Goal: Information Seeking & Learning: Learn about a topic

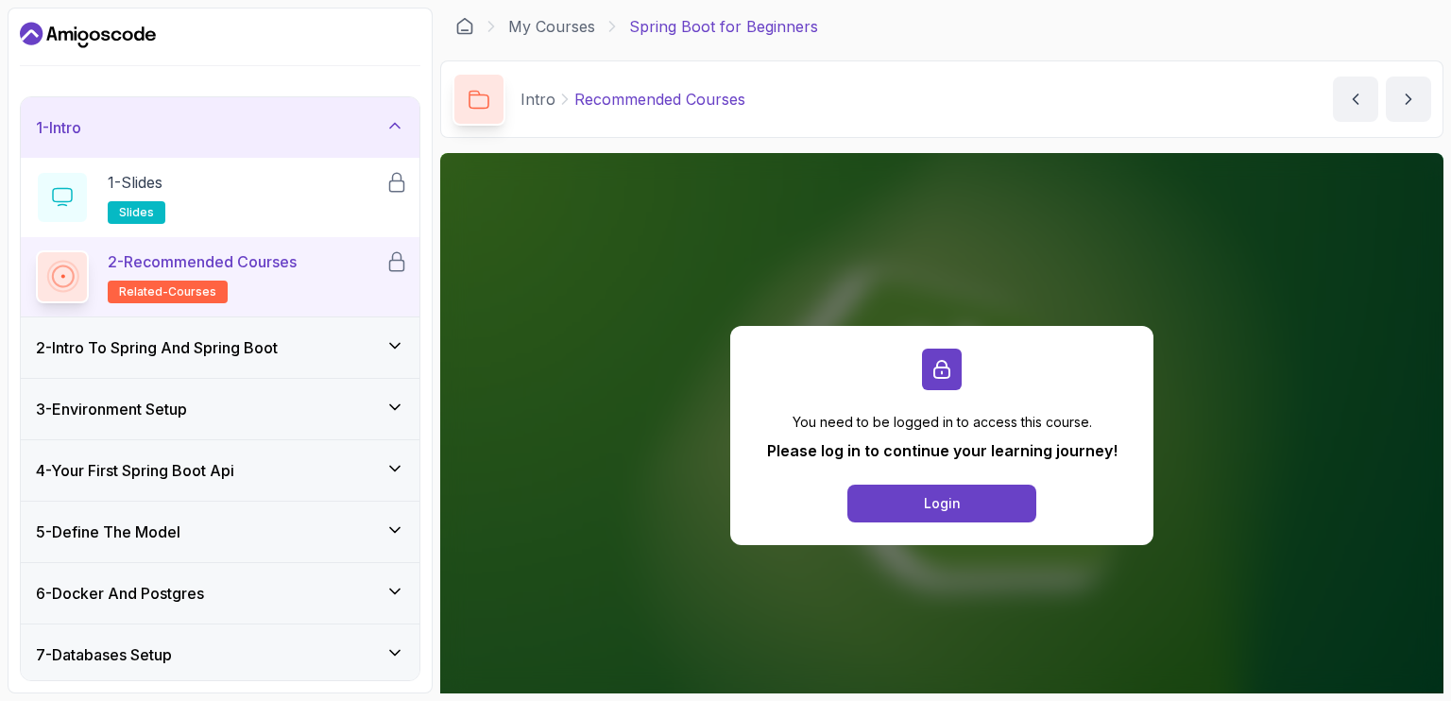
click at [91, 38] on icon "Dashboard" at bounding box center [95, 35] width 10 height 10
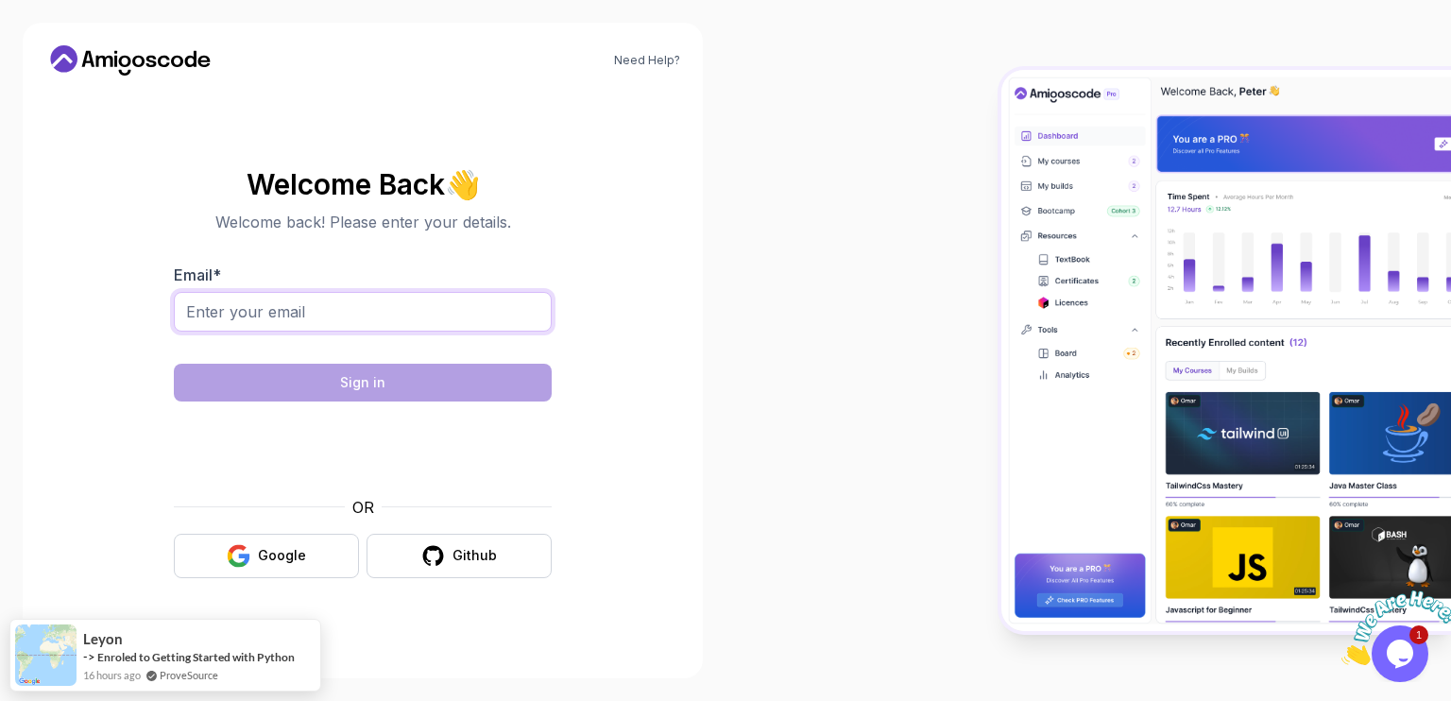
click at [454, 295] on input "Email *" at bounding box center [363, 312] width 378 height 40
paste input "[EMAIL_ADDRESS][DOMAIN_NAME]"
type input "[EMAIL_ADDRESS][DOMAIN_NAME]"
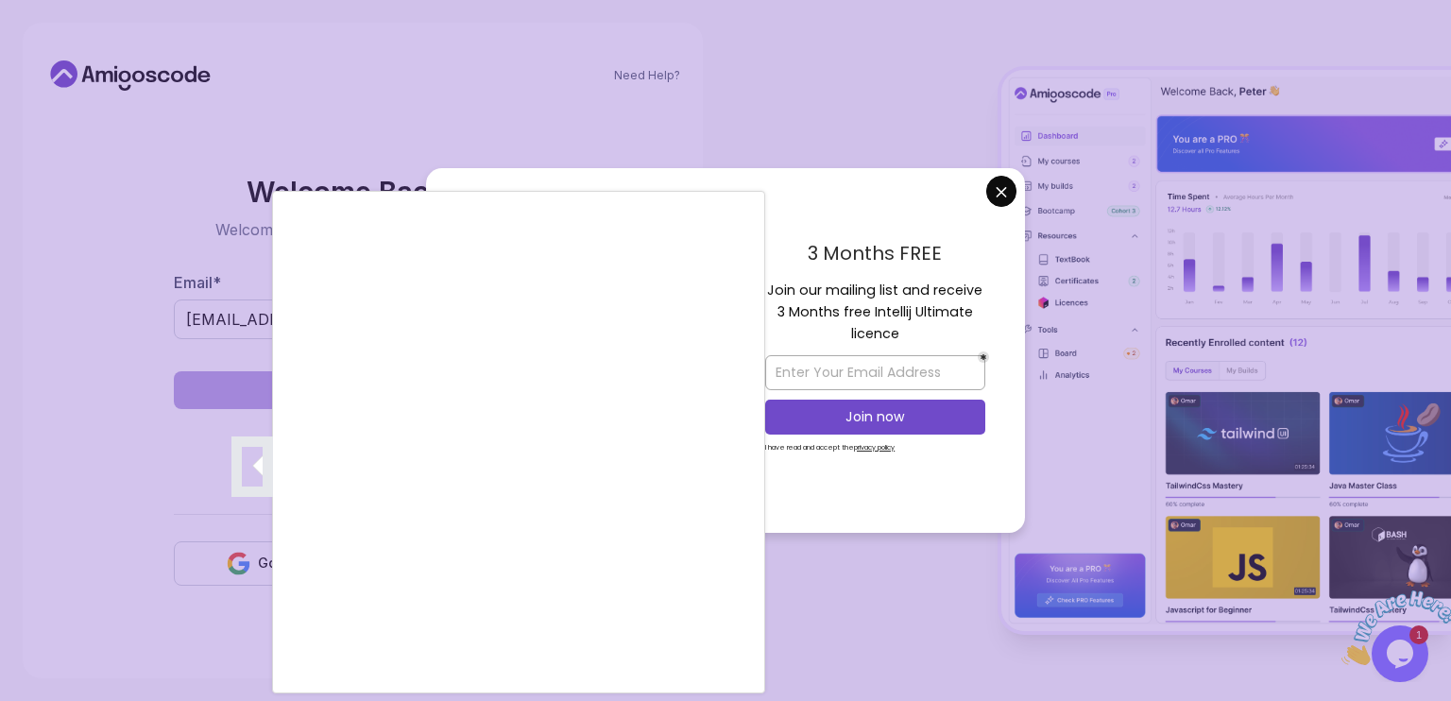
click at [798, 375] on div at bounding box center [725, 350] width 1451 height 701
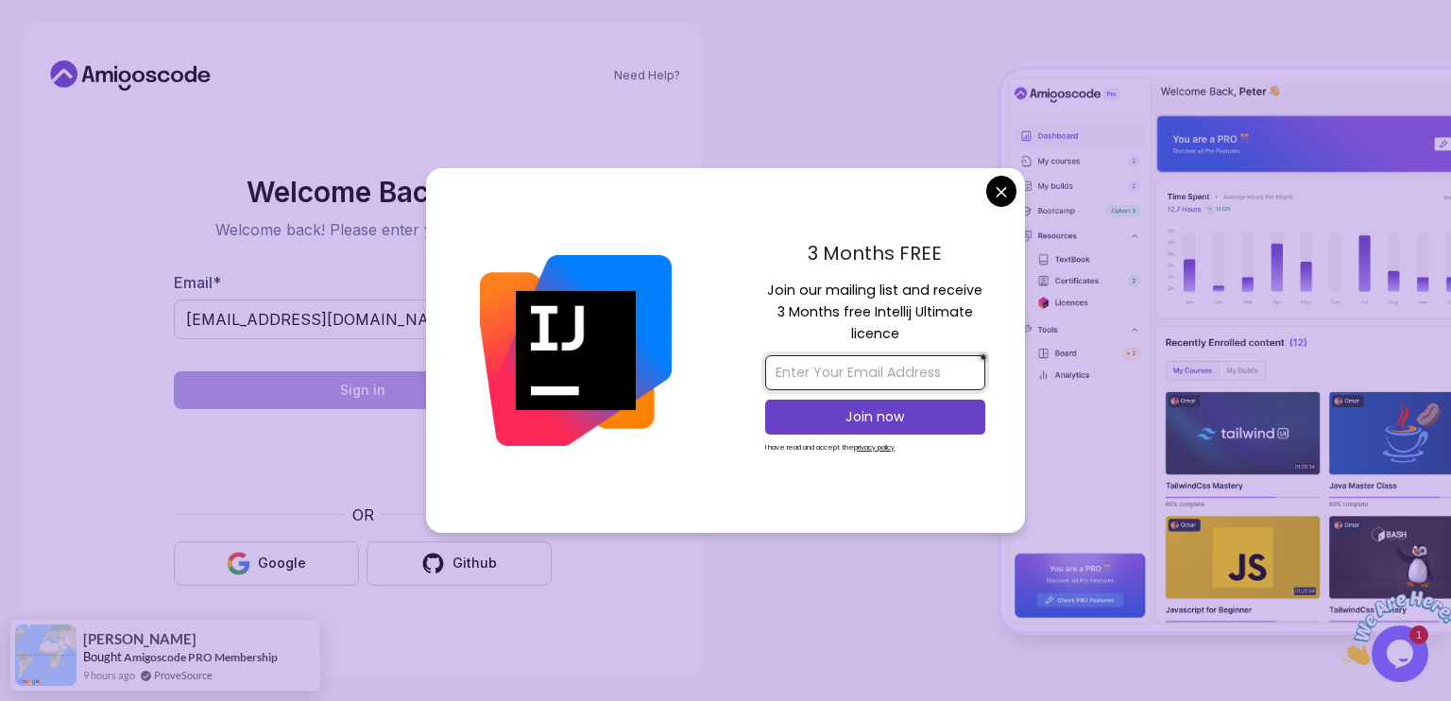
click at [798, 375] on input "email" at bounding box center [875, 372] width 220 height 35
paste input "[EMAIL_ADDRESS][DOMAIN_NAME]"
type input "[EMAIL_ADDRESS][DOMAIN_NAME]"
click at [791, 400] on button "Join now" at bounding box center [875, 417] width 220 height 35
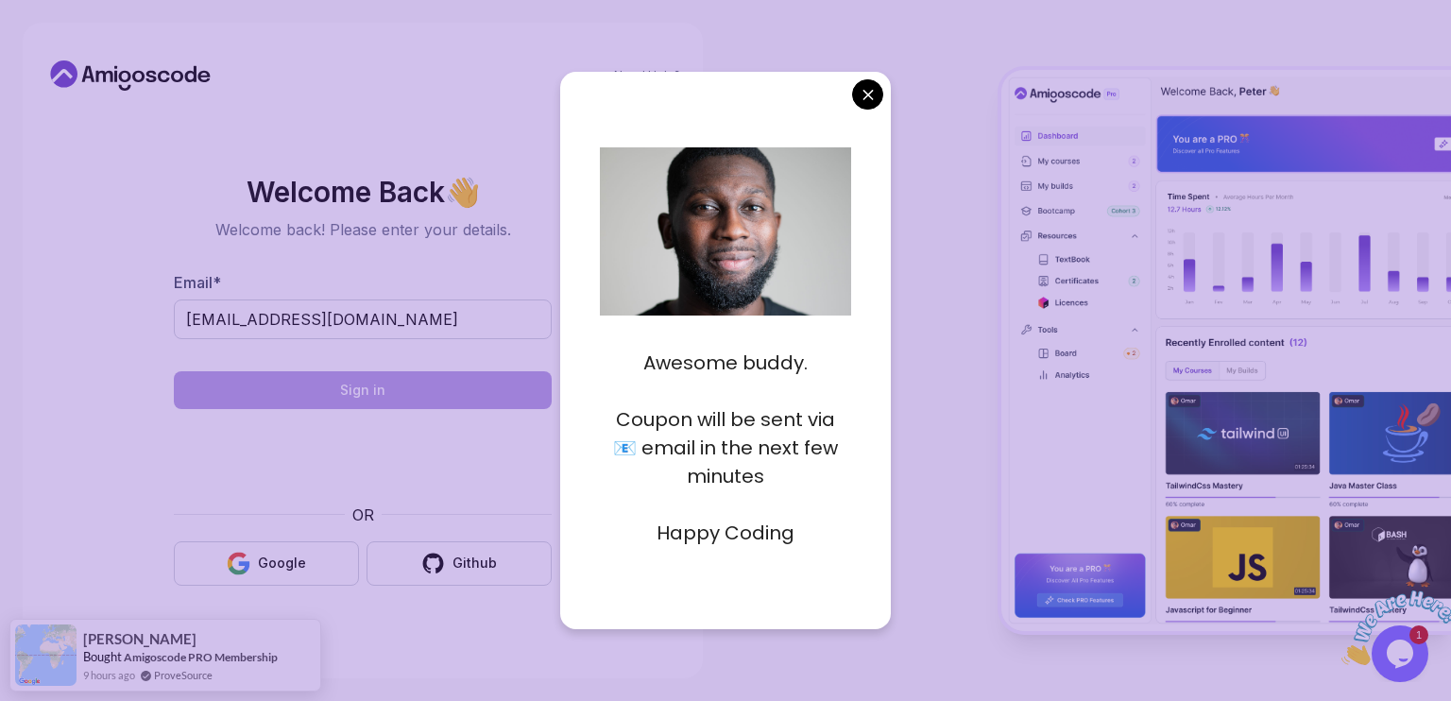
click at [873, 93] on body "Need Help? Welcome Back 👋 Welcome back! Please enter your details. Email * [EMA…" at bounding box center [725, 350] width 1451 height 701
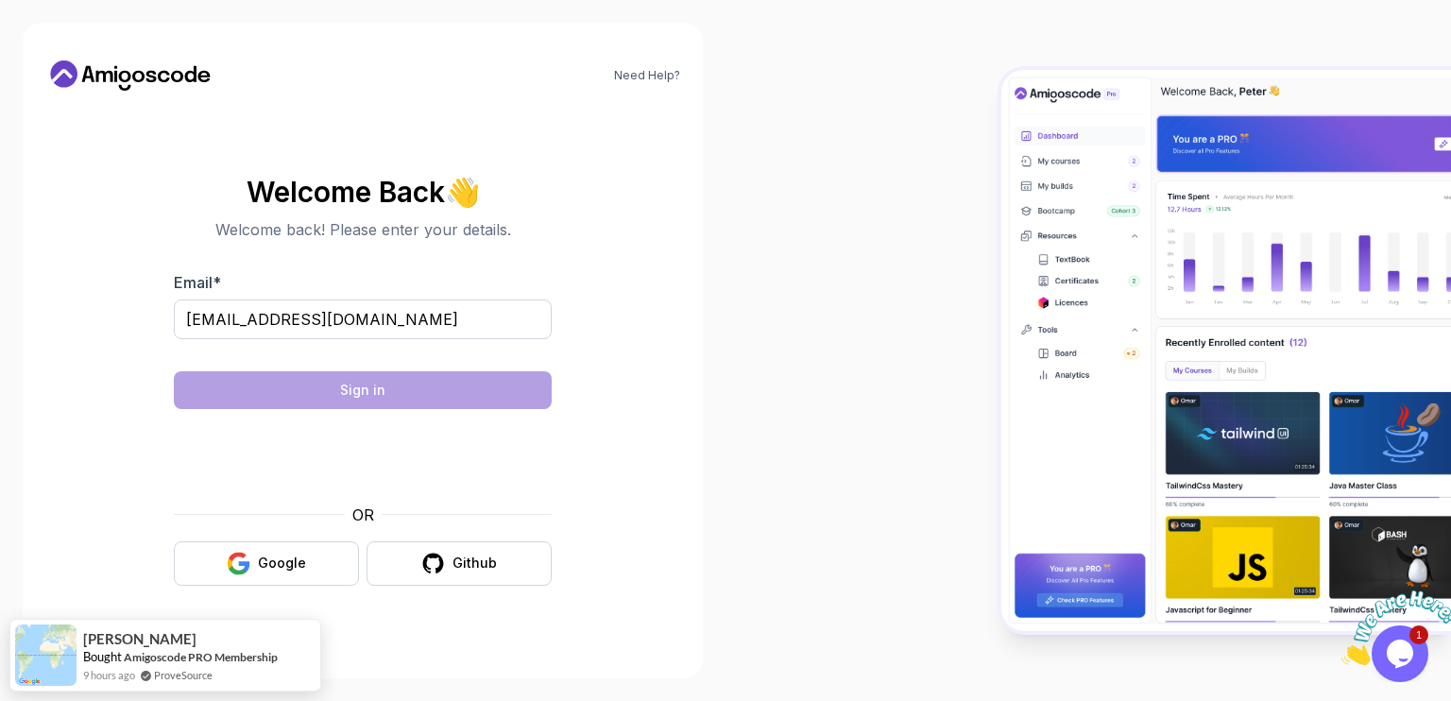
click at [146, 73] on icon at bounding box center [151, 76] width 10 height 11
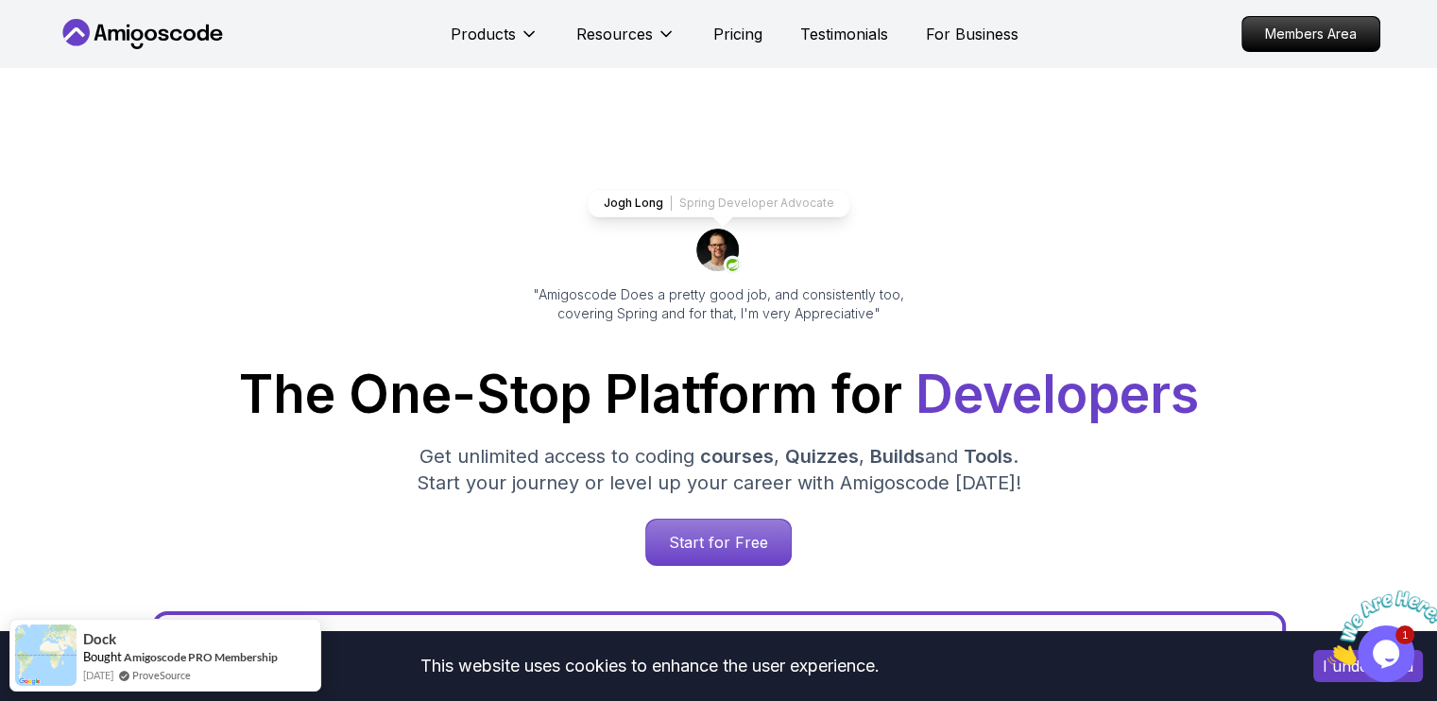
click at [103, 23] on icon at bounding box center [143, 34] width 170 height 30
click at [1305, 41] on p "Members Area" at bounding box center [1310, 34] width 130 height 32
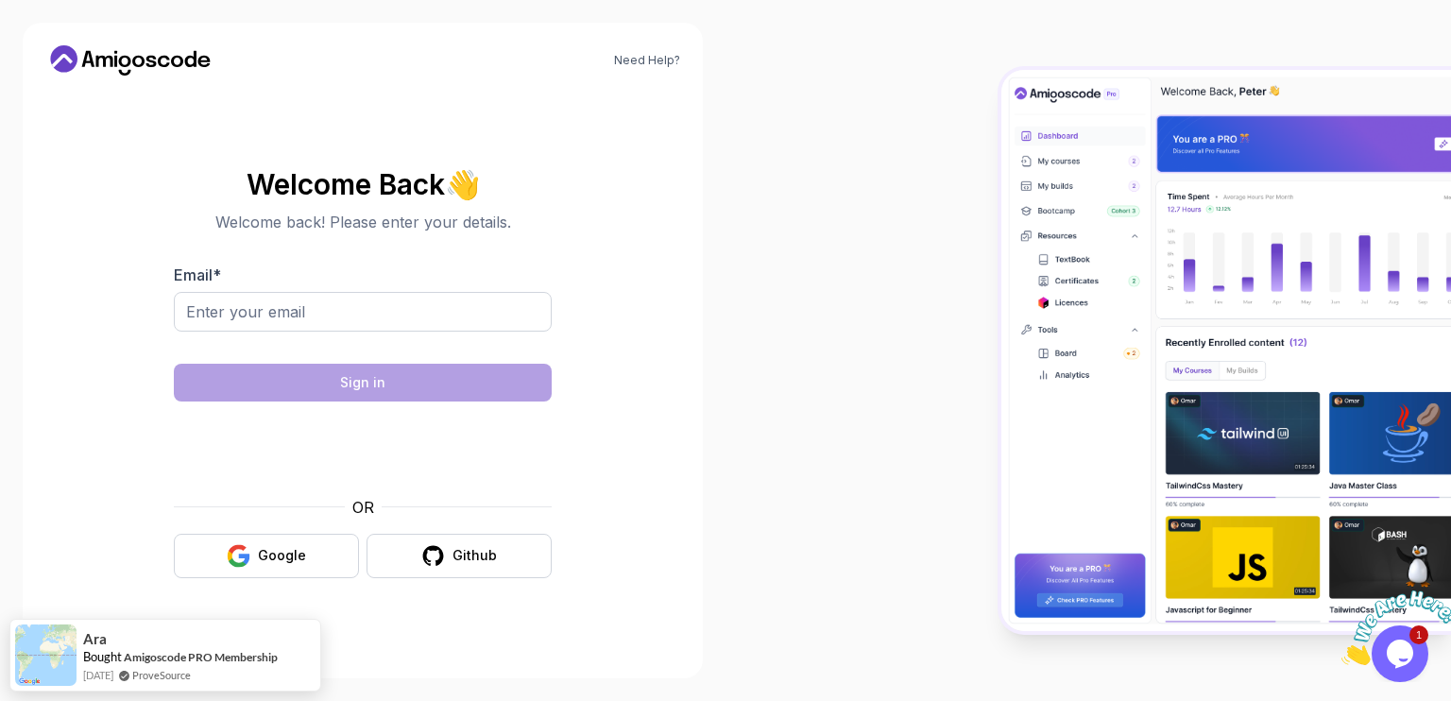
click at [375, 332] on div at bounding box center [363, 322] width 378 height 60
click at [388, 300] on input "Email *" at bounding box center [363, 312] width 378 height 40
type input "s"
click at [380, 313] on input "s" at bounding box center [363, 312] width 378 height 40
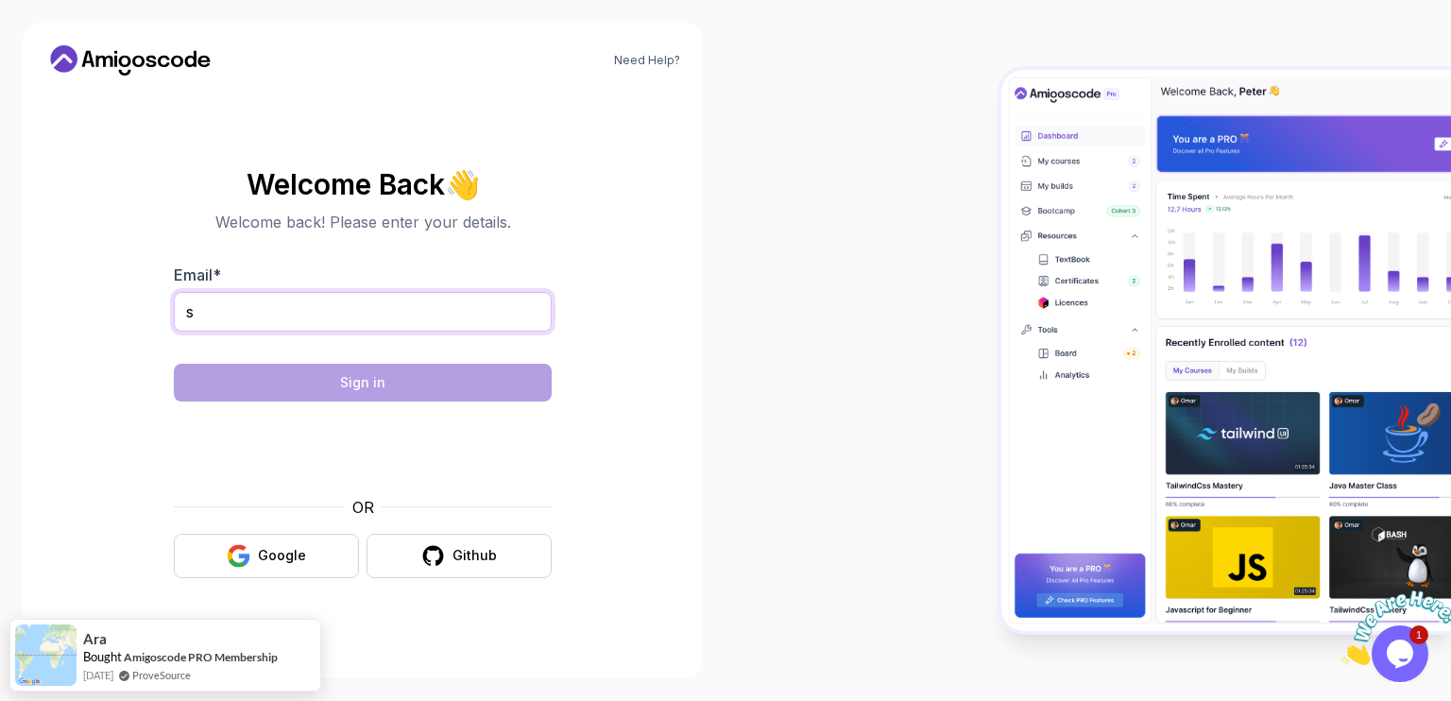
click at [401, 327] on input "s" at bounding box center [363, 312] width 378 height 40
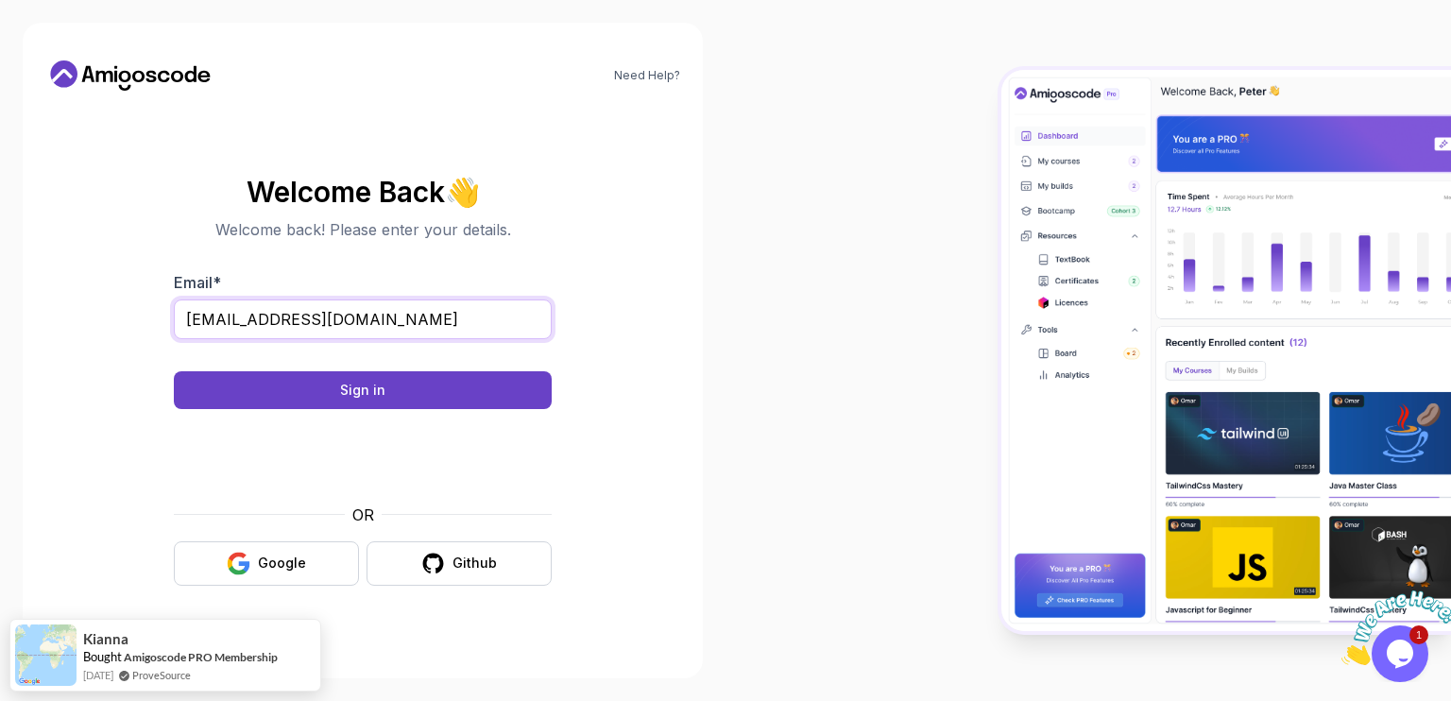
click at [471, 317] on input "[EMAIL_ADDRESS][DOMAIN_NAME]" at bounding box center [363, 320] width 378 height 40
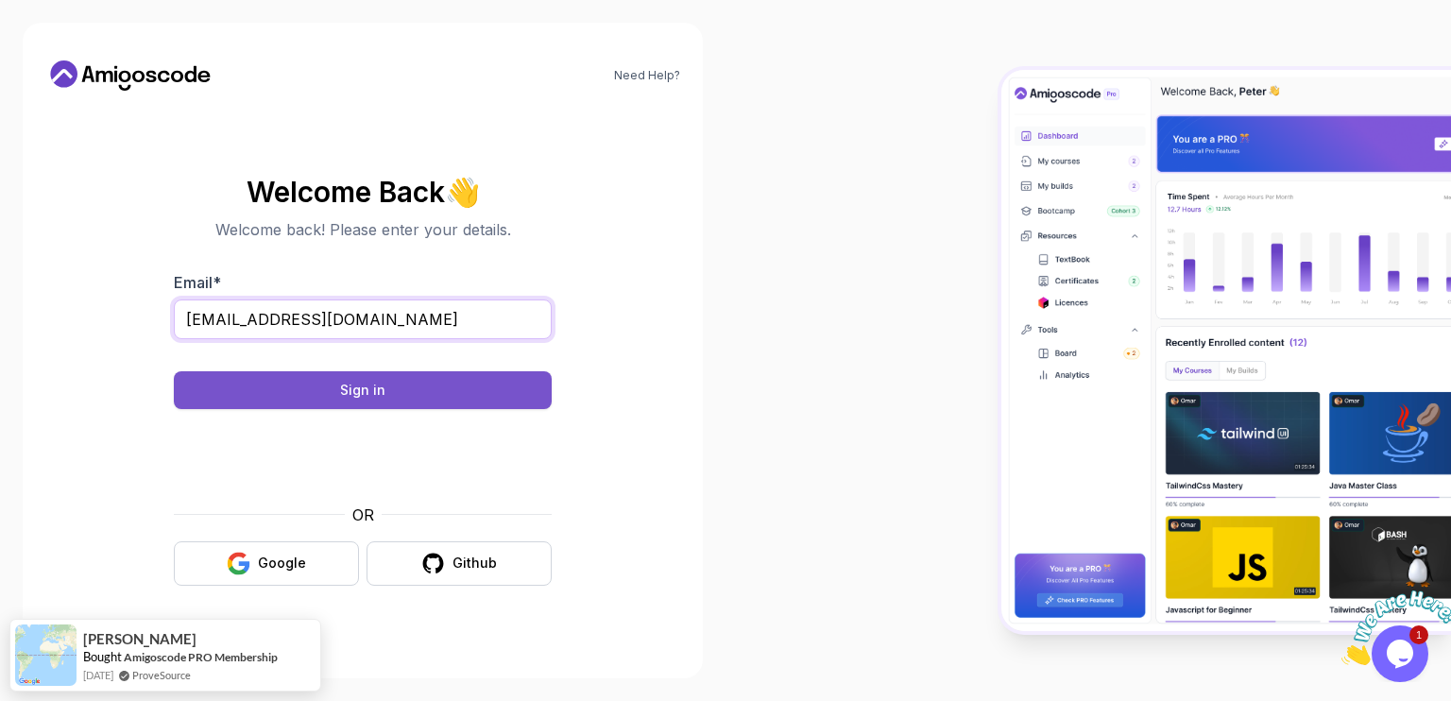
type input "[EMAIL_ADDRESS][DOMAIN_NAME]"
click at [378, 387] on div "Sign in" at bounding box center [362, 390] width 45 height 19
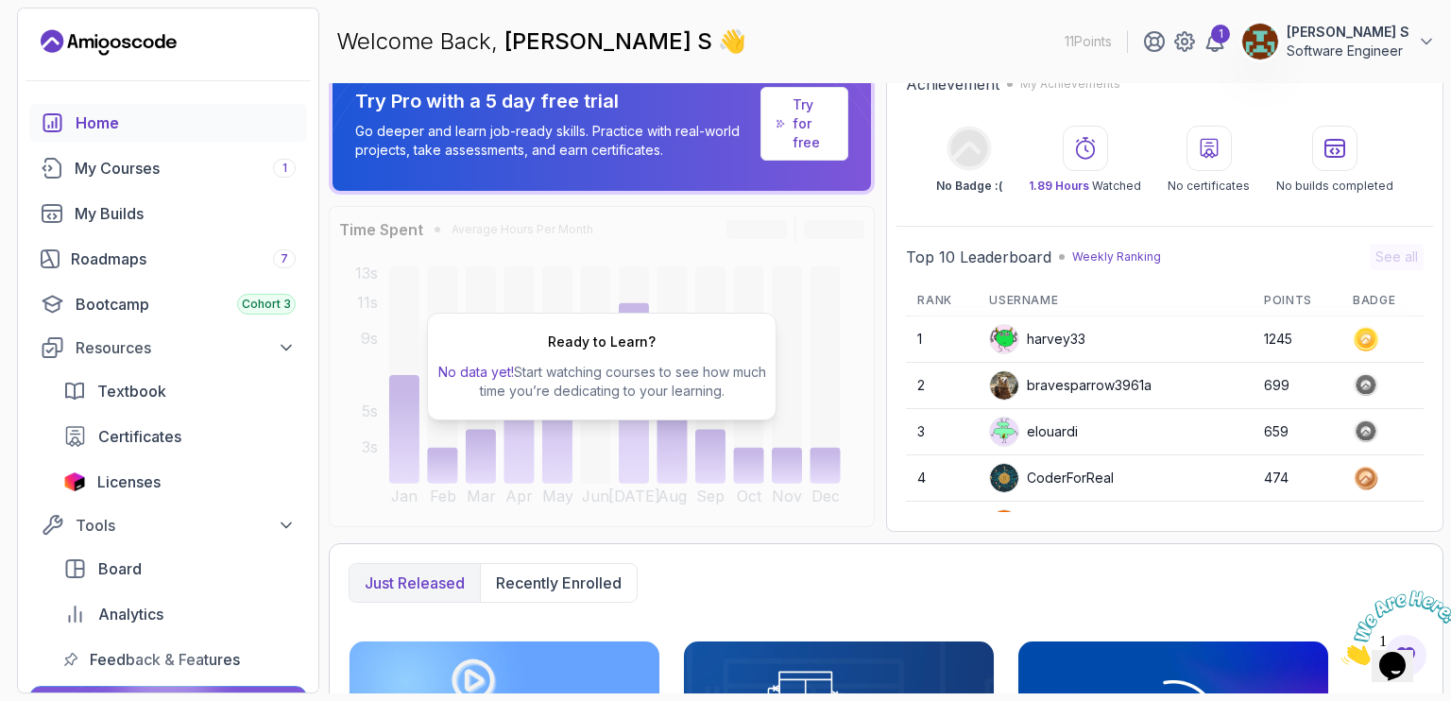
scroll to position [32, 0]
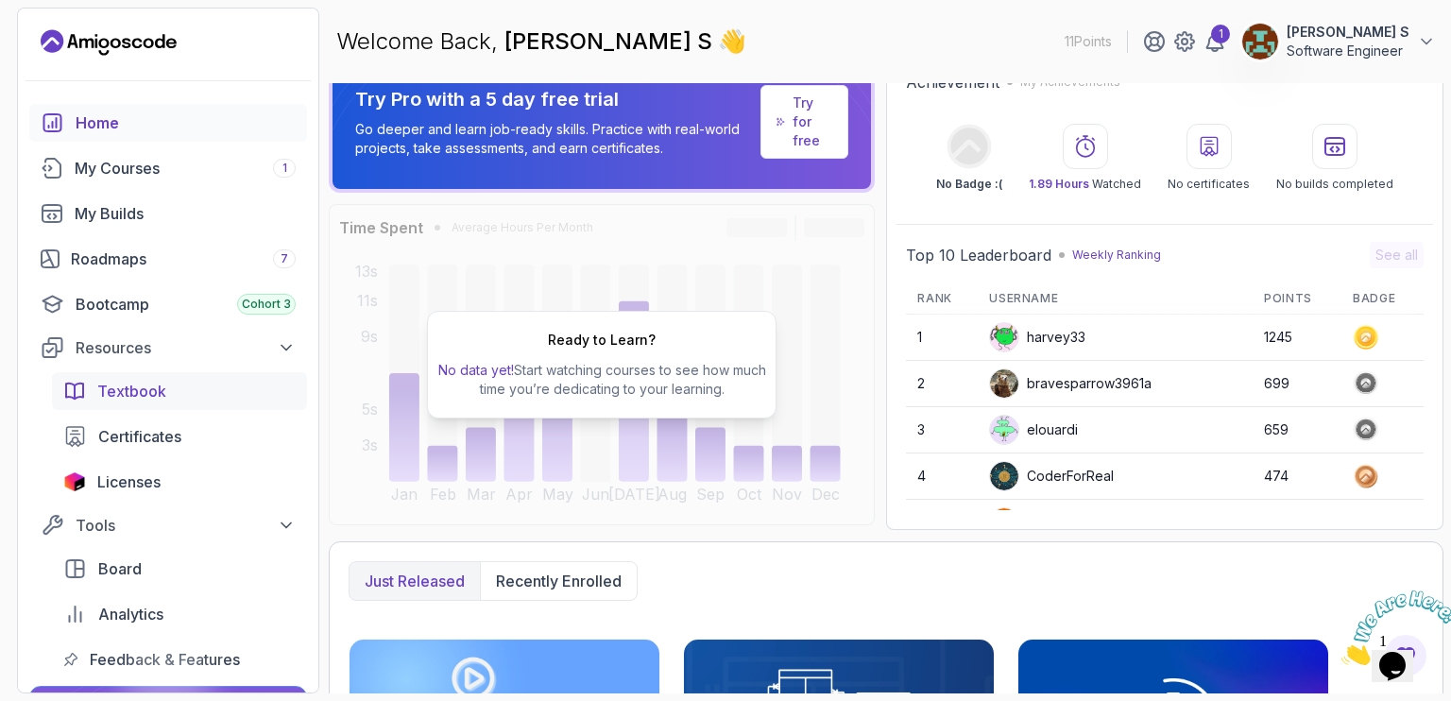
click at [158, 393] on span "Textbook" at bounding box center [131, 391] width 69 height 23
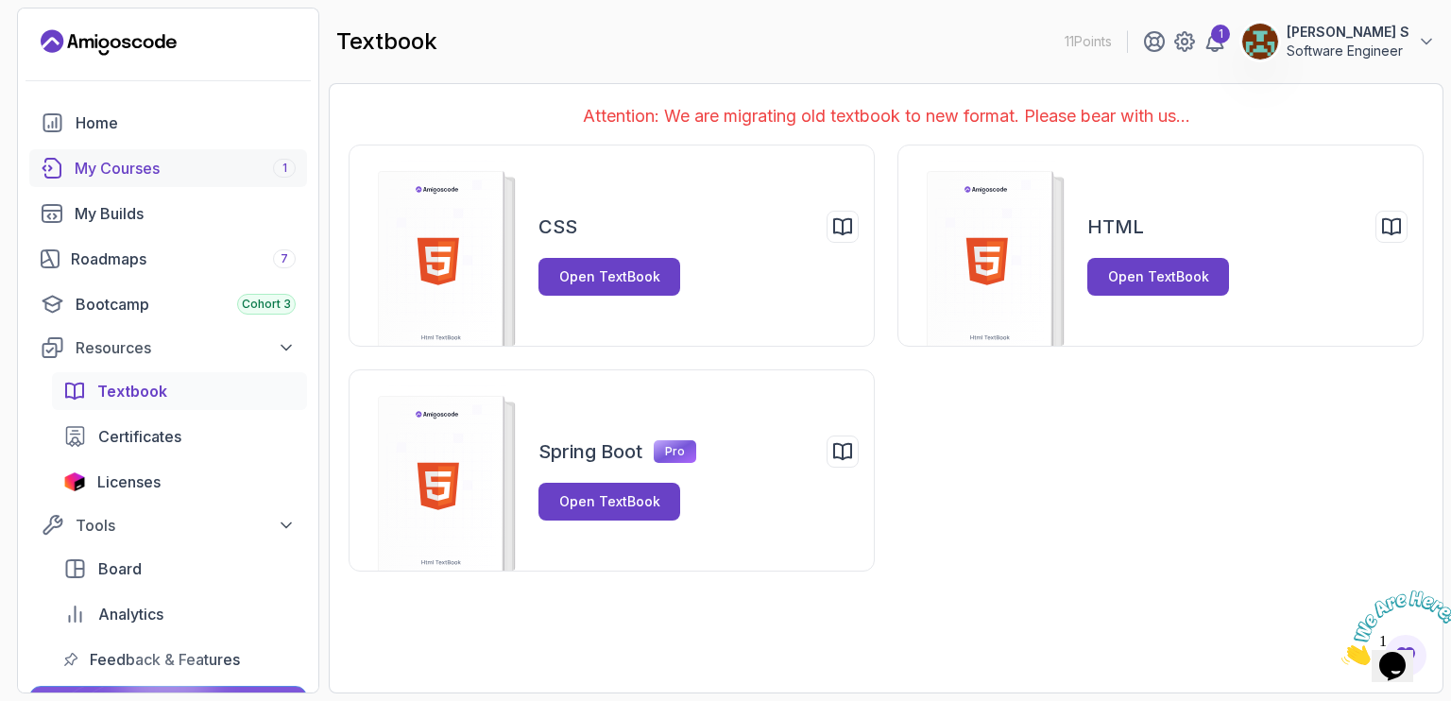
click at [204, 161] on div "My Courses 1" at bounding box center [185, 168] width 221 height 23
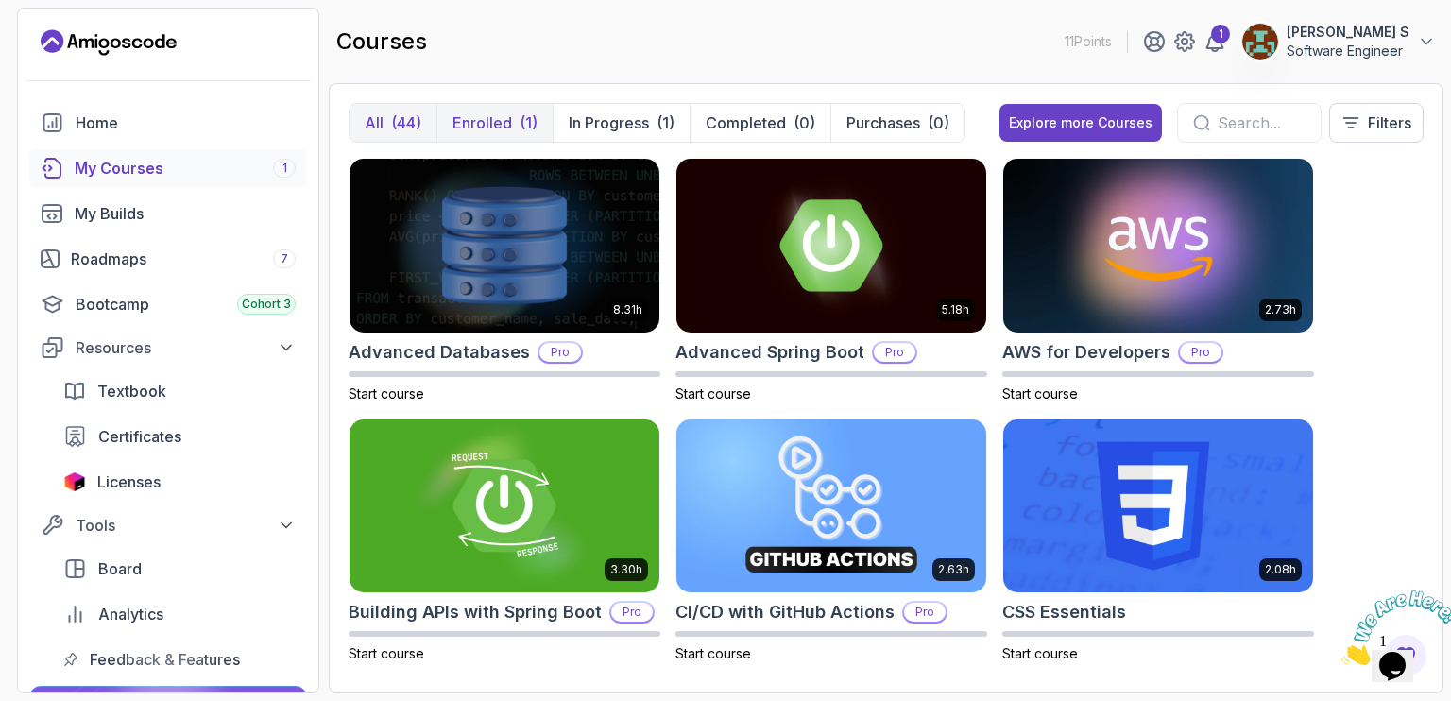
click at [463, 116] on p "Enrolled" at bounding box center [483, 122] width 60 height 23
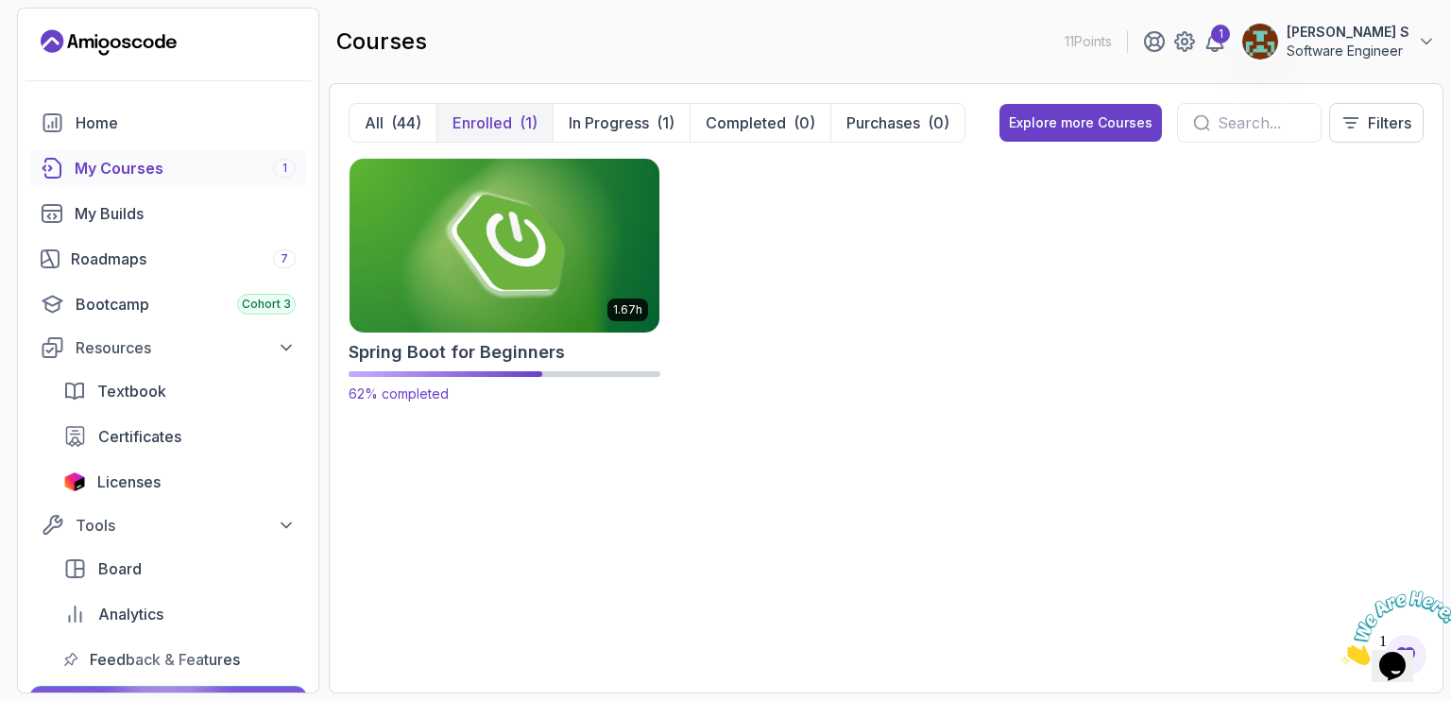
click at [571, 222] on img at bounding box center [504, 245] width 325 height 182
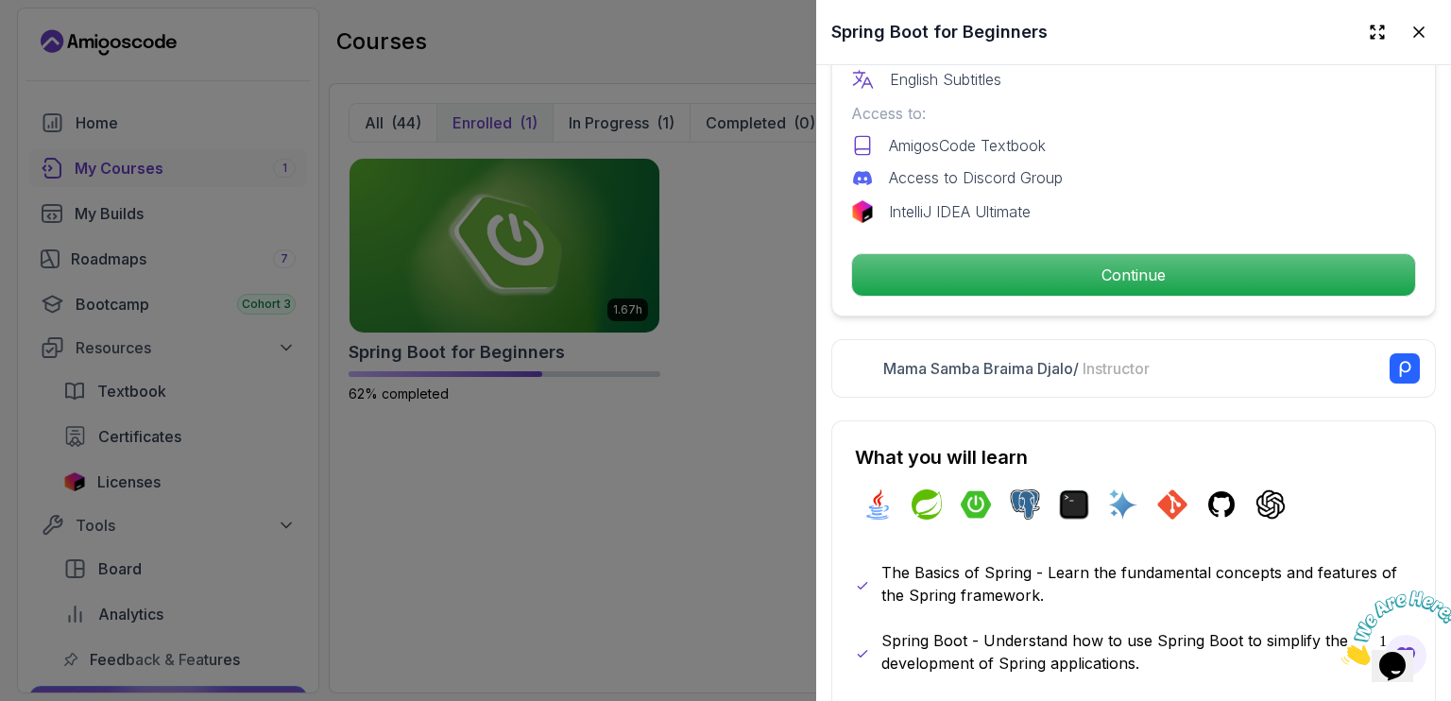
scroll to position [653, 0]
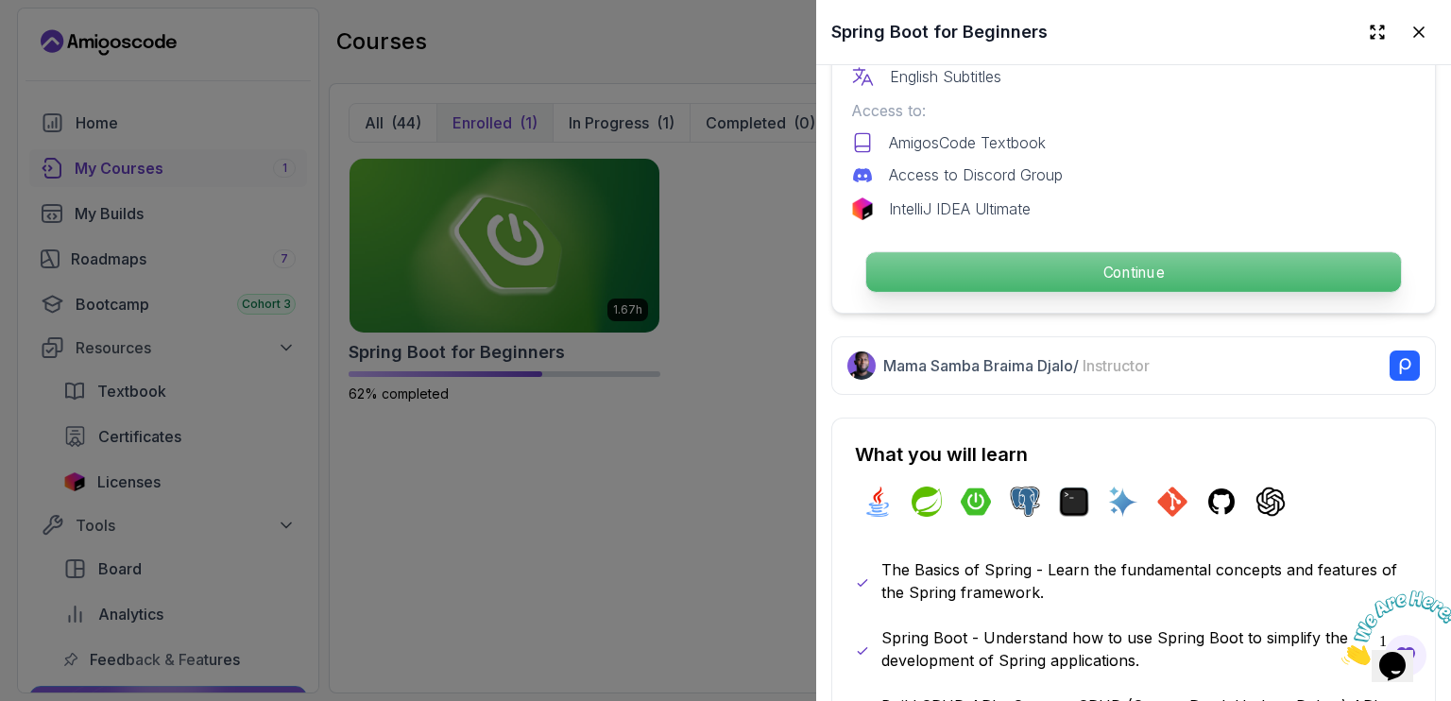
click at [1079, 266] on p "Continue" at bounding box center [1133, 272] width 535 height 40
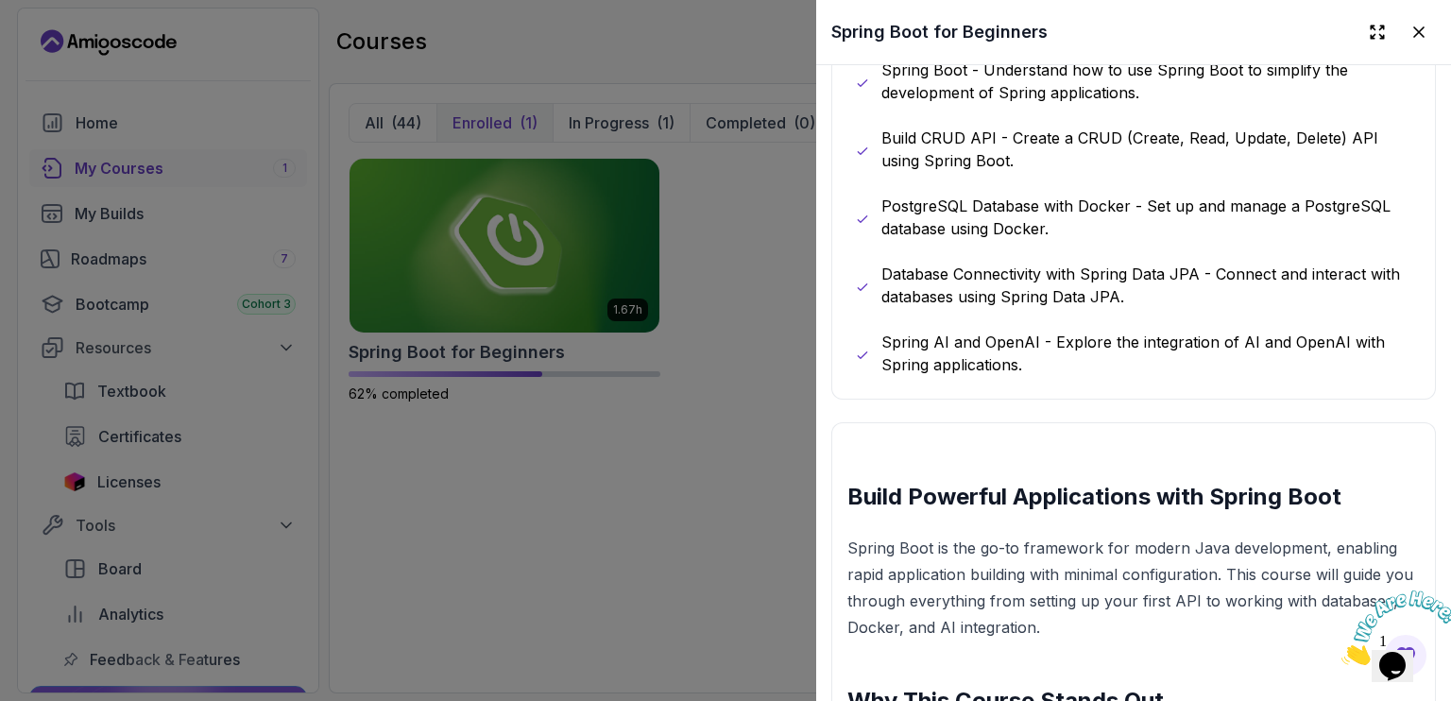
scroll to position [1234, 0]
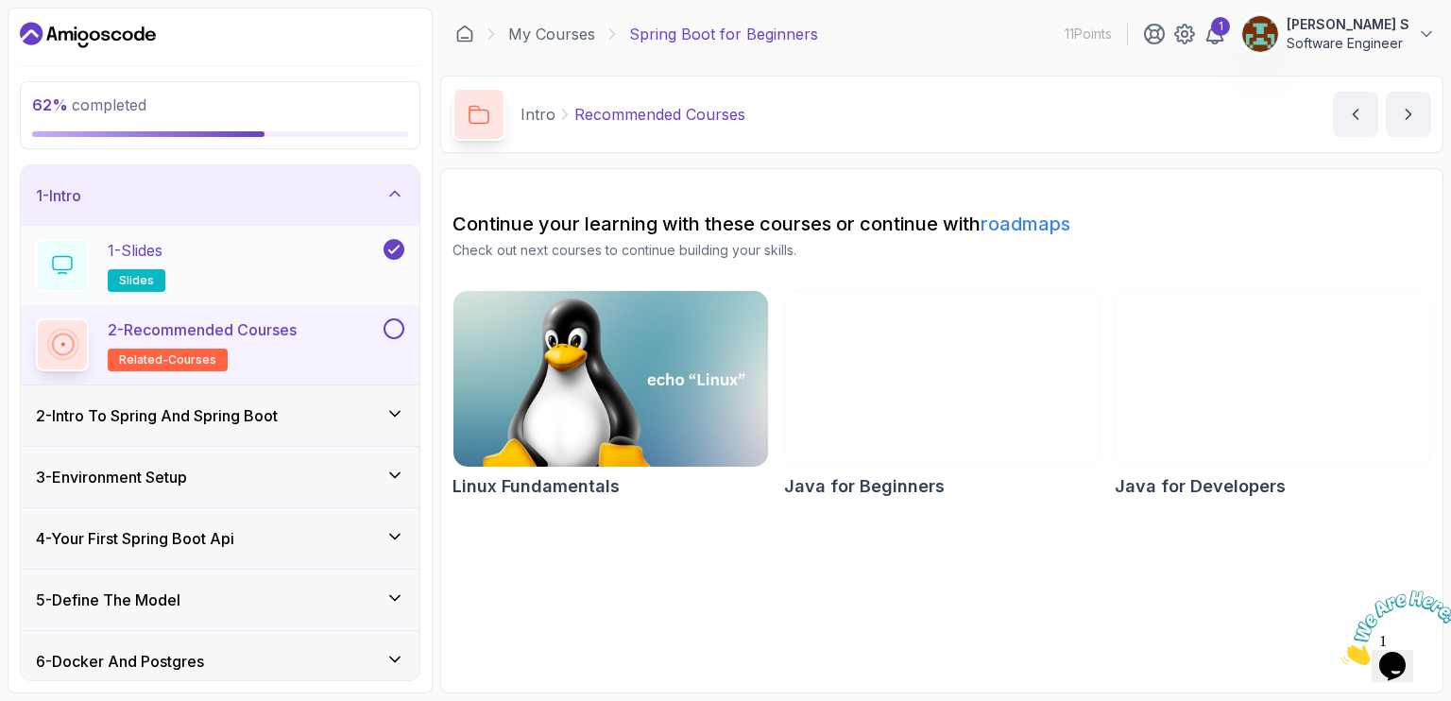
scroll to position [375, 0]
